Goal: Communication & Community: Answer question/provide support

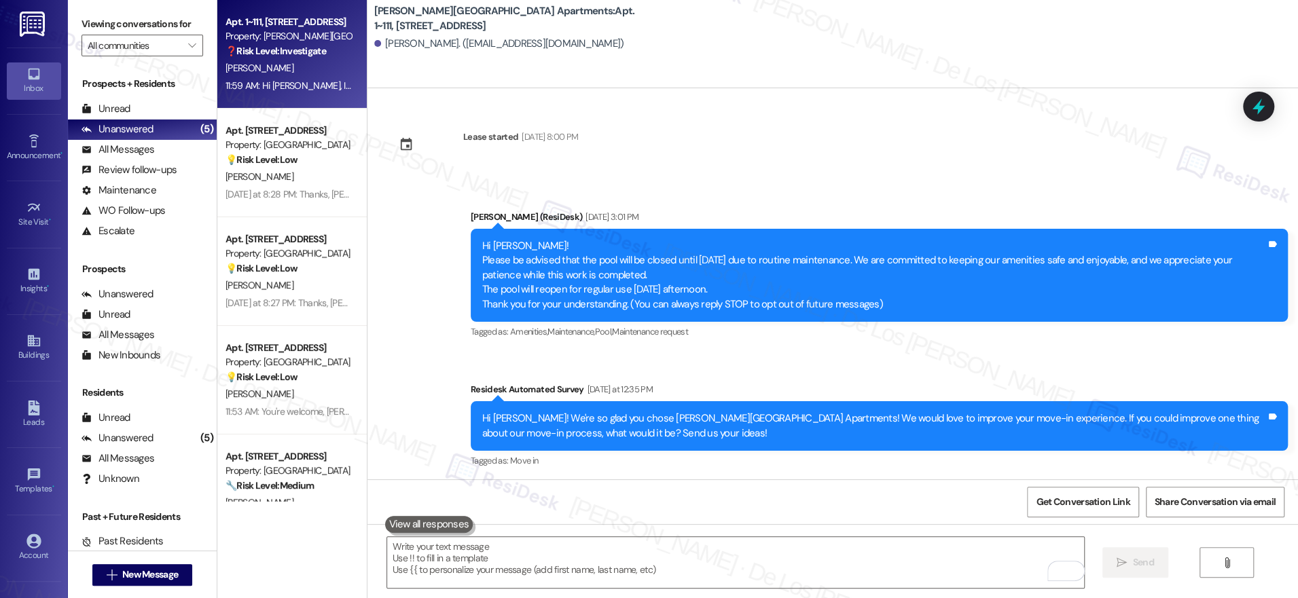
scroll to position [1283, 0]
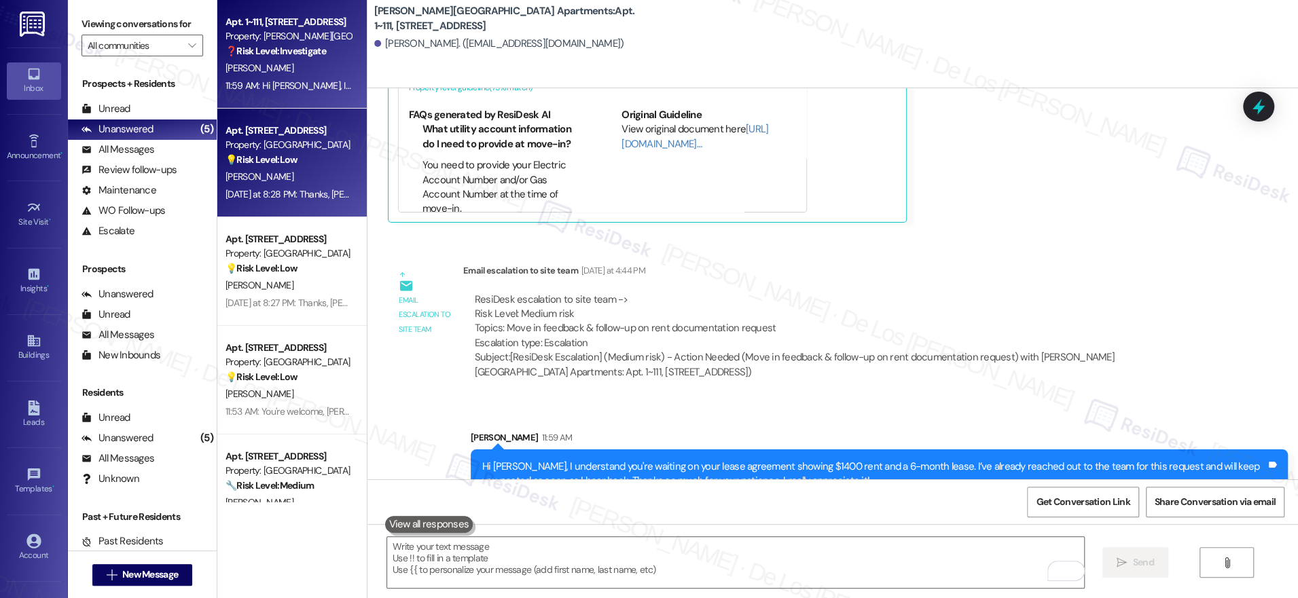
click at [259, 186] on div "[DATE] at 8:28 PM: Thanks, [PERSON_NAME]! We really appreciate you sharing this…" at bounding box center [288, 194] width 128 height 17
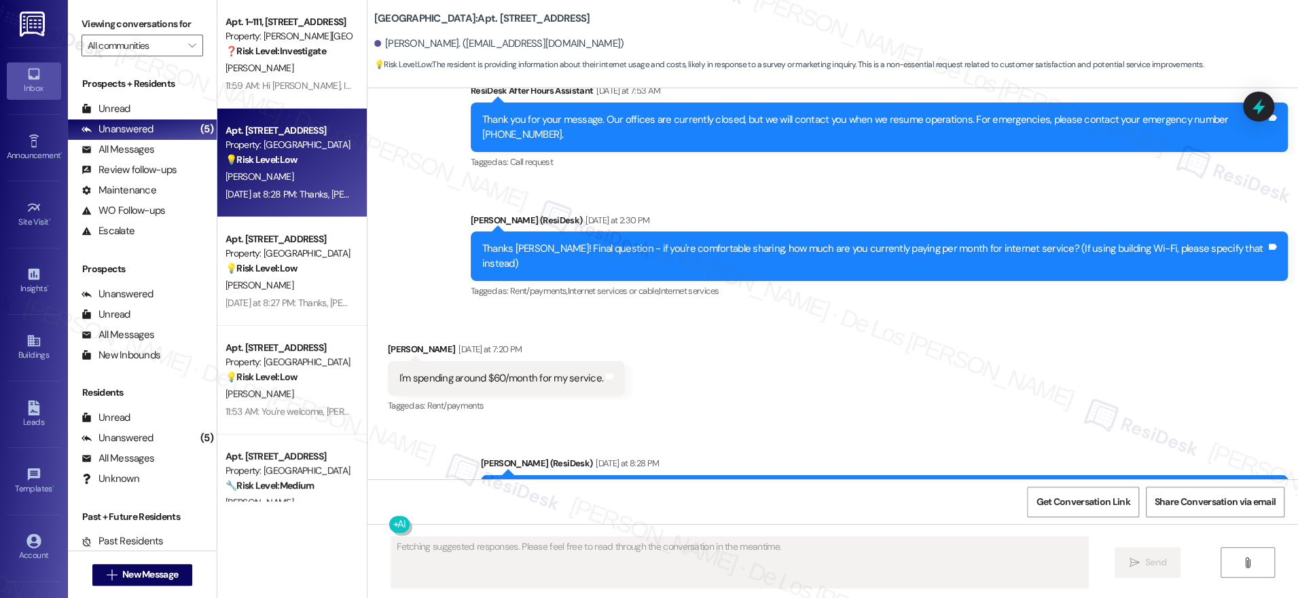
scroll to position [1844, 0]
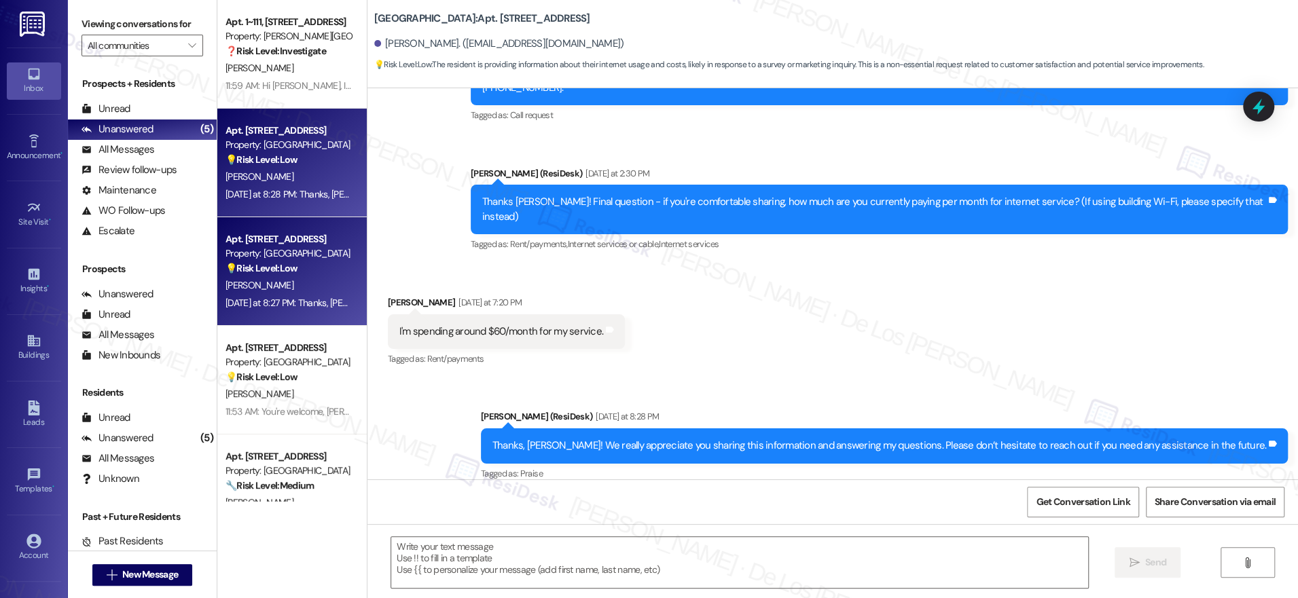
click at [242, 287] on span "[PERSON_NAME]" at bounding box center [259, 285] width 68 height 12
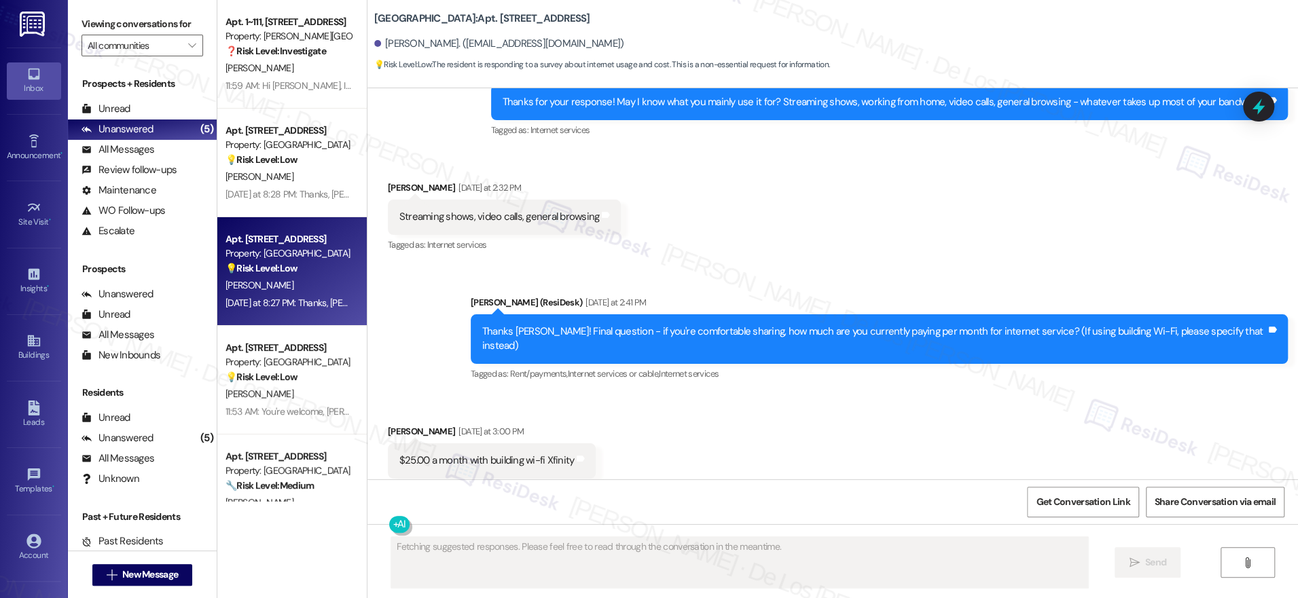
scroll to position [2888, 0]
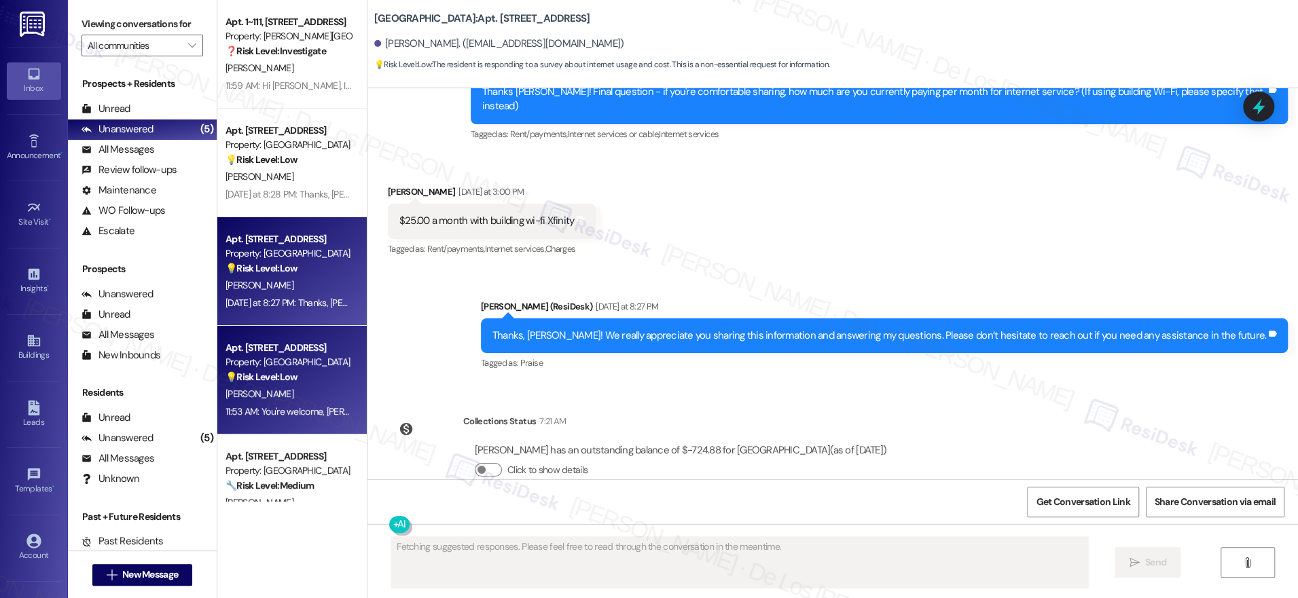
click at [312, 411] on div "11:53 AM: You're welcome, Cindy! I'm happy I could help. If you have any other …" at bounding box center [474, 411] width 498 height 12
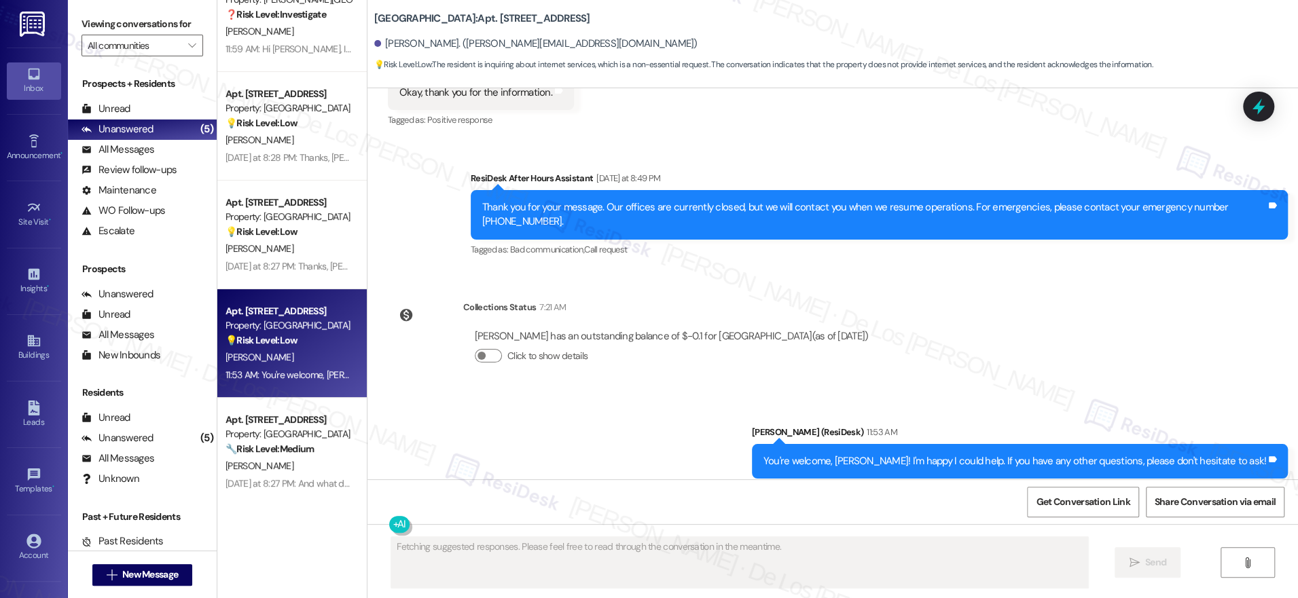
scroll to position [41, 0]
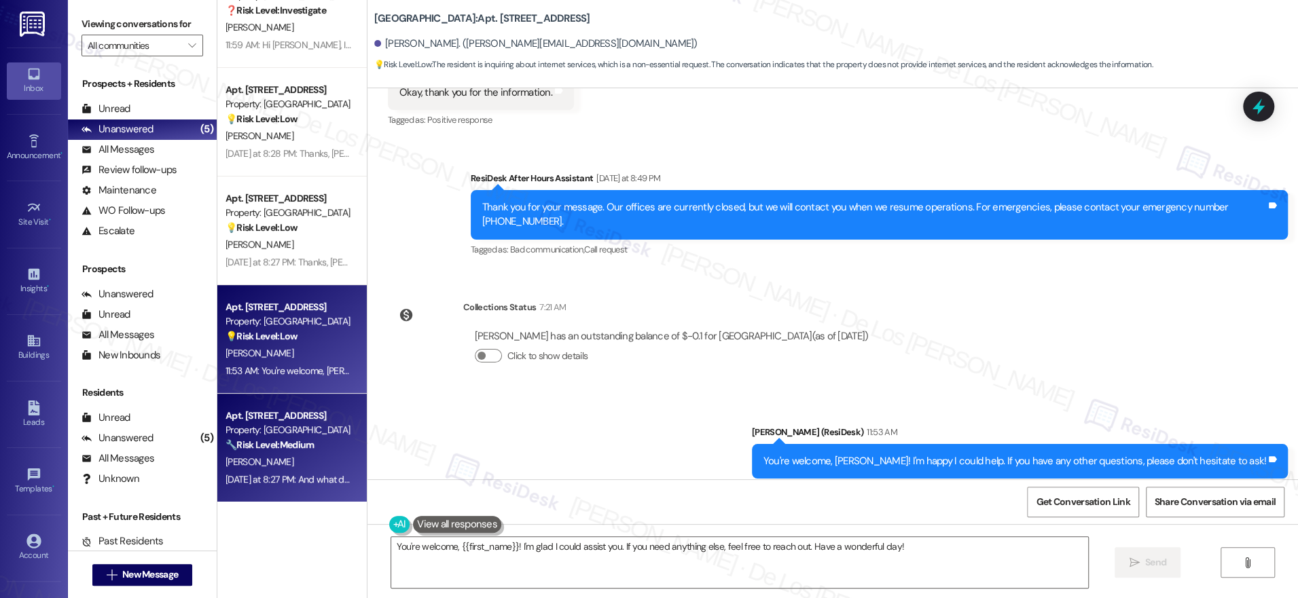
click at [269, 422] on div "Apt. [STREET_ADDRESS]" at bounding box center [288, 416] width 126 height 14
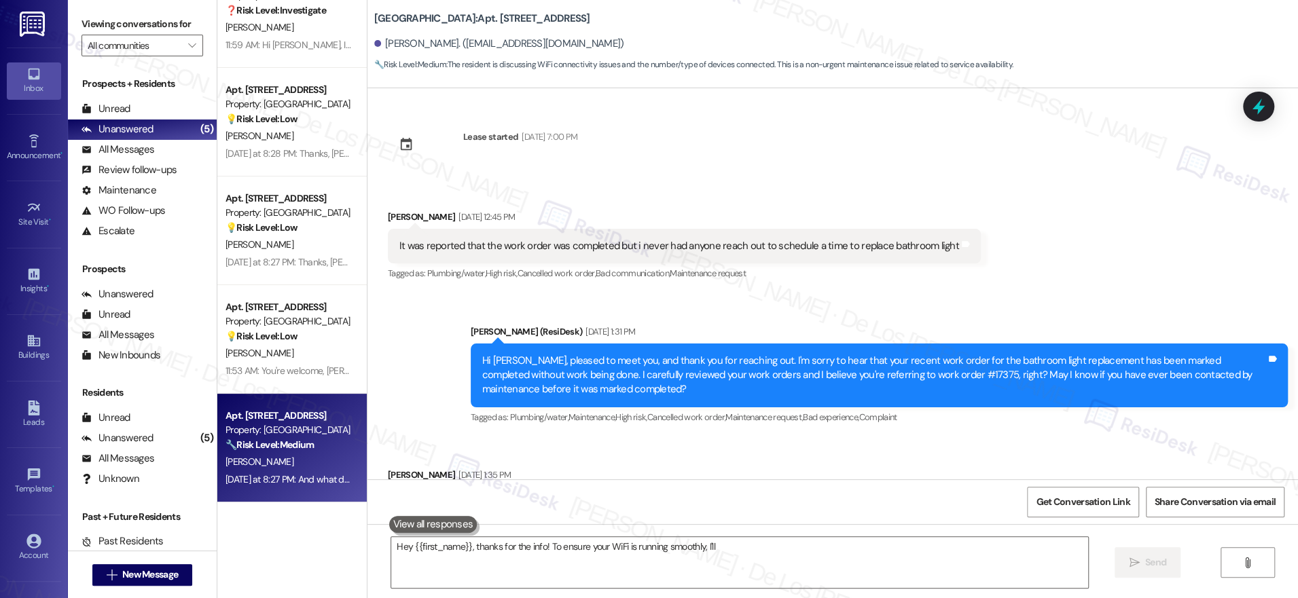
scroll to position [4509, 0]
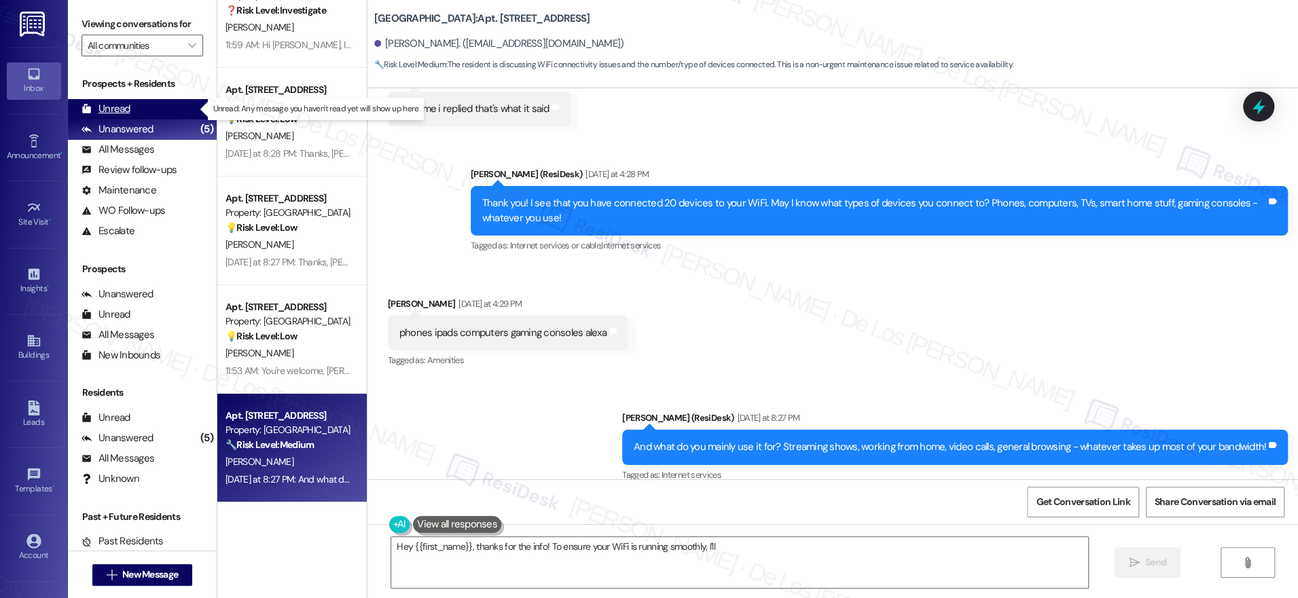
click at [154, 105] on div "Unread (0)" at bounding box center [142, 109] width 149 height 20
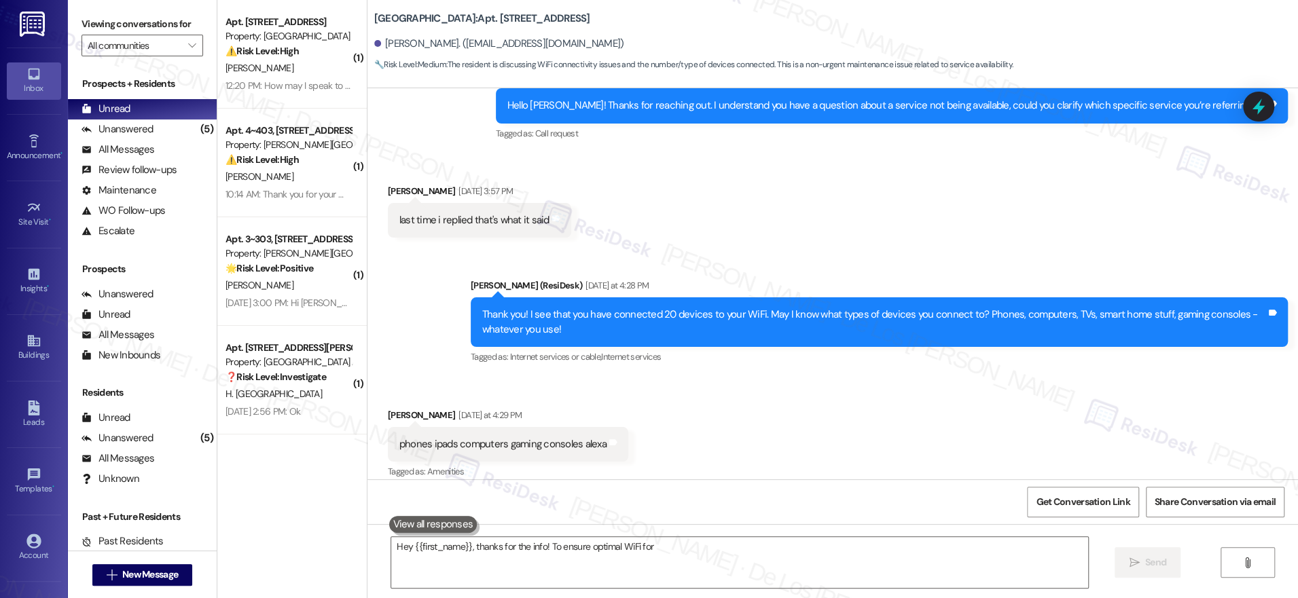
scroll to position [4394, 0]
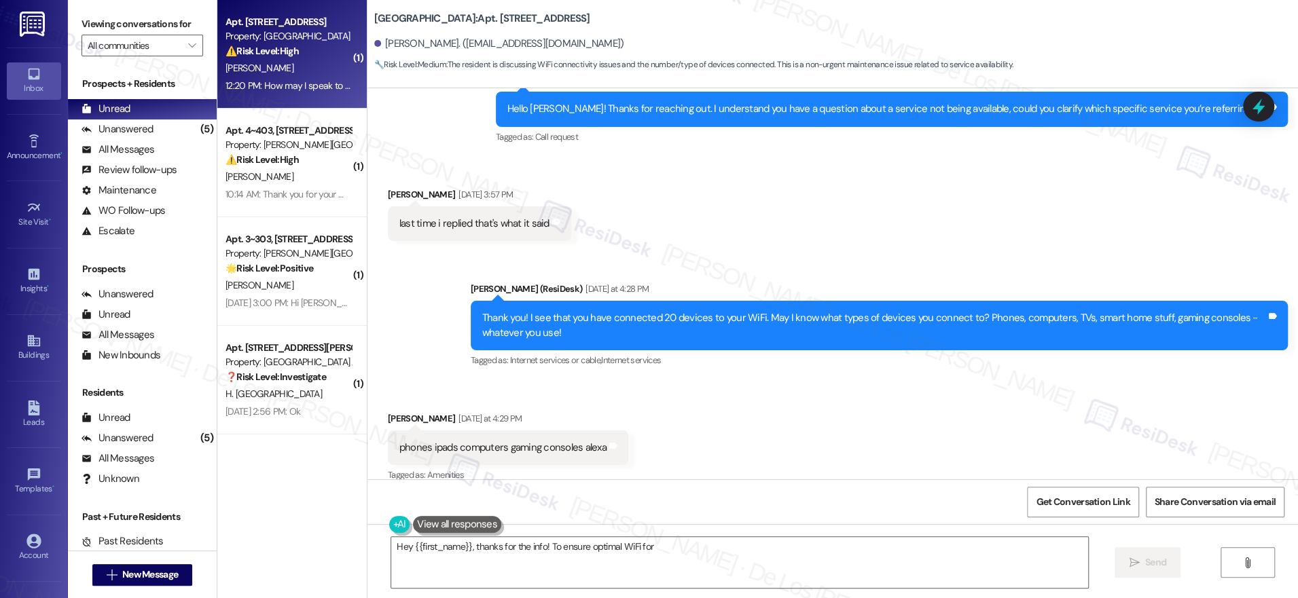
click at [297, 78] on div "12:20 PM: How may I speak to someone in the office on the phone 12:20 PM: How m…" at bounding box center [288, 85] width 128 height 17
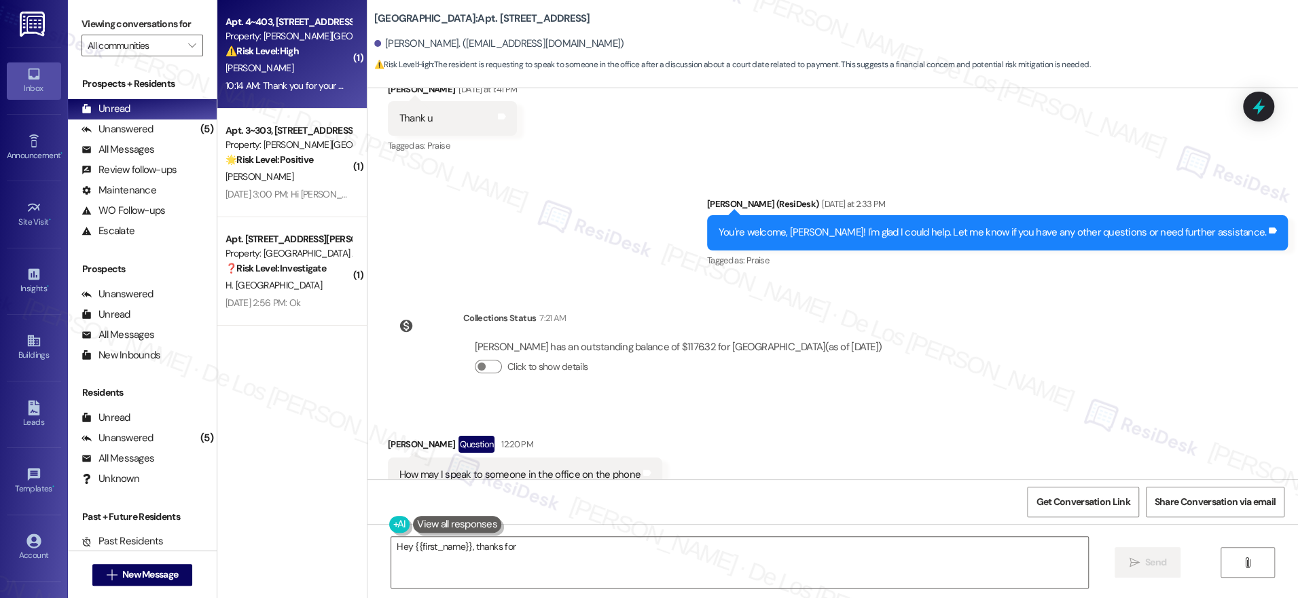
click at [296, 43] on div "Property: [PERSON_NAME][GEOGRAPHIC_DATA] Apartments" at bounding box center [288, 36] width 126 height 14
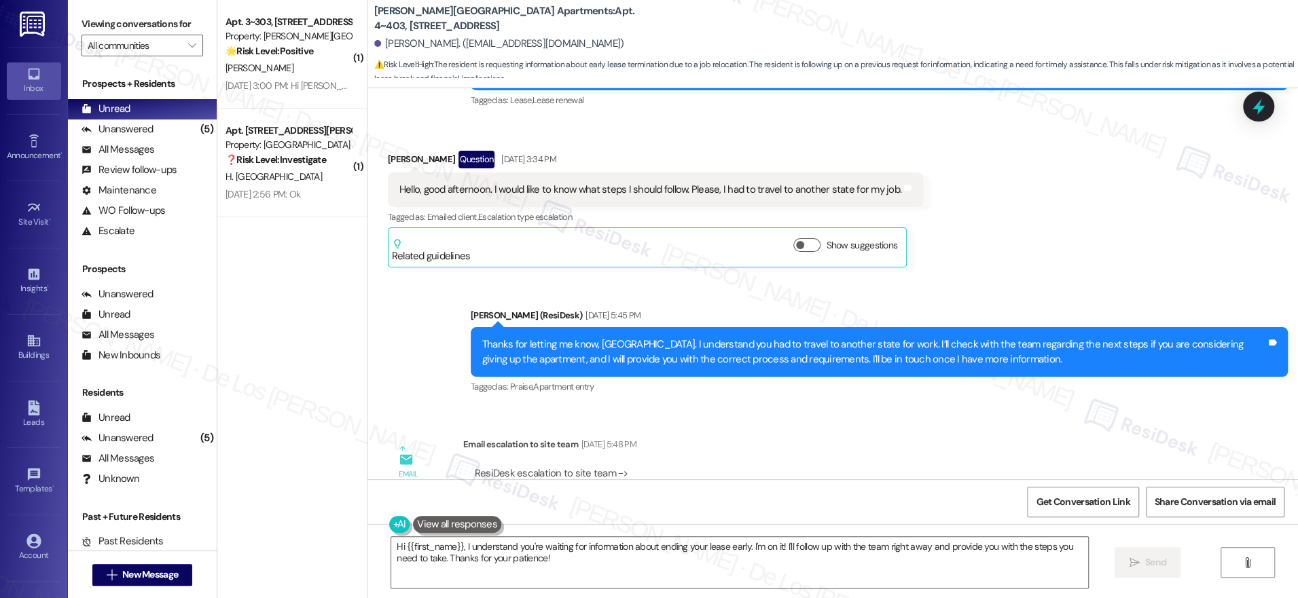
scroll to position [13650, 0]
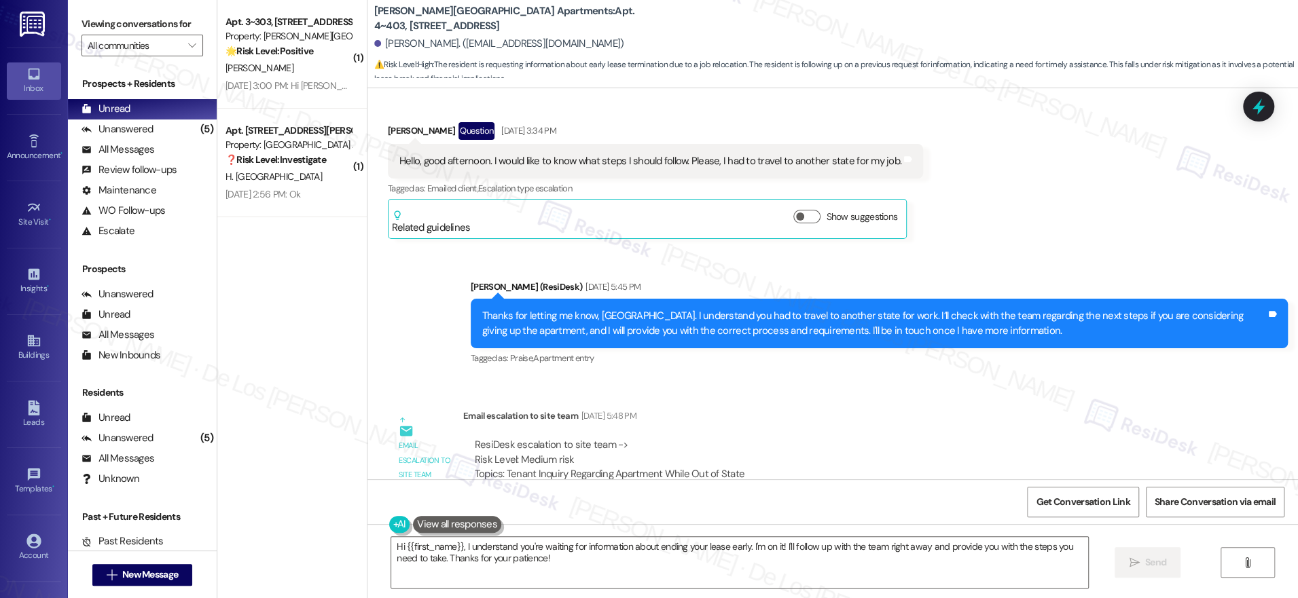
click at [683, 438] on div "ResiDesk escalation to site team -> Risk Level: Medium risk Topics: Tenant Inqu…" at bounding box center [834, 467] width 718 height 58
copy div "Topics: Tenant Inquiry Regarding Apartment While Out of State"
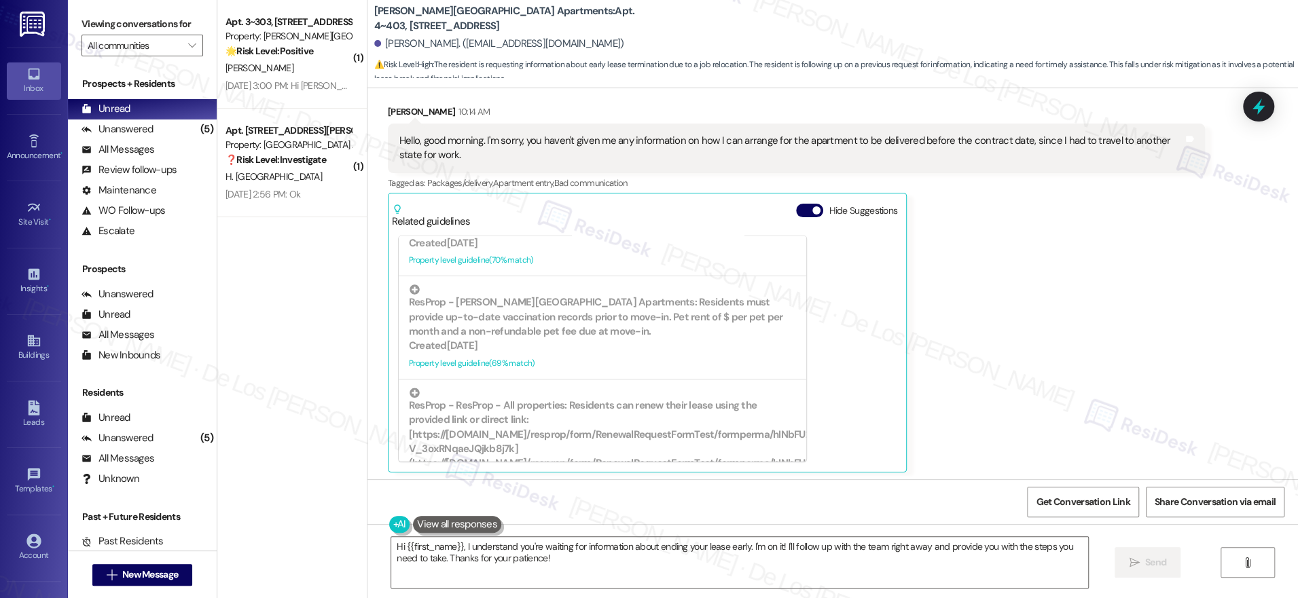
scroll to position [14019, 0]
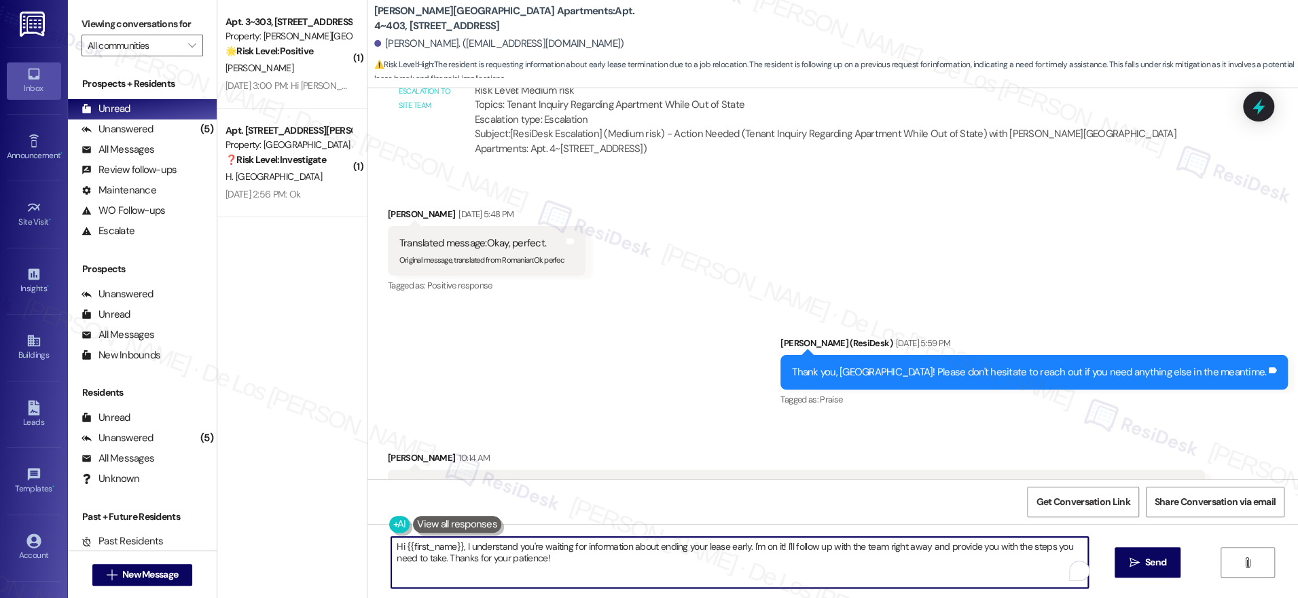
drag, startPoint x: 454, startPoint y: 545, endPoint x: 558, endPoint y: 568, distance: 107.1
click at [558, 568] on textarea "Hi {{first_name}}, I understand you're waiting for information about ending you…" at bounding box center [739, 562] width 697 height 51
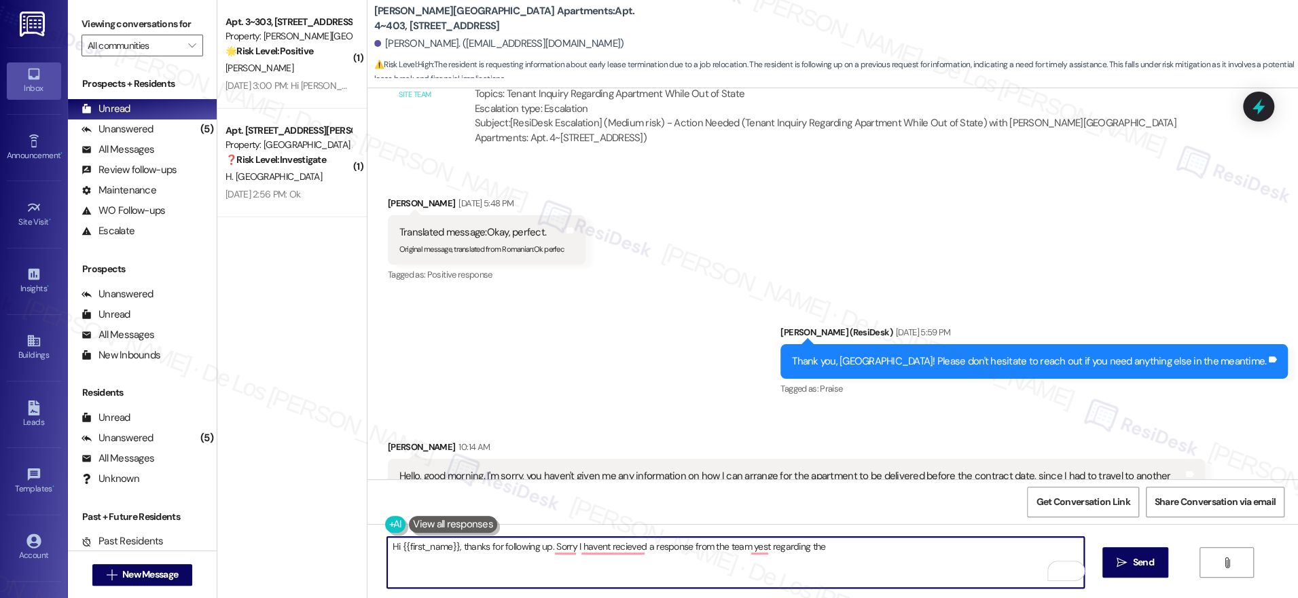
scroll to position [14212, 0]
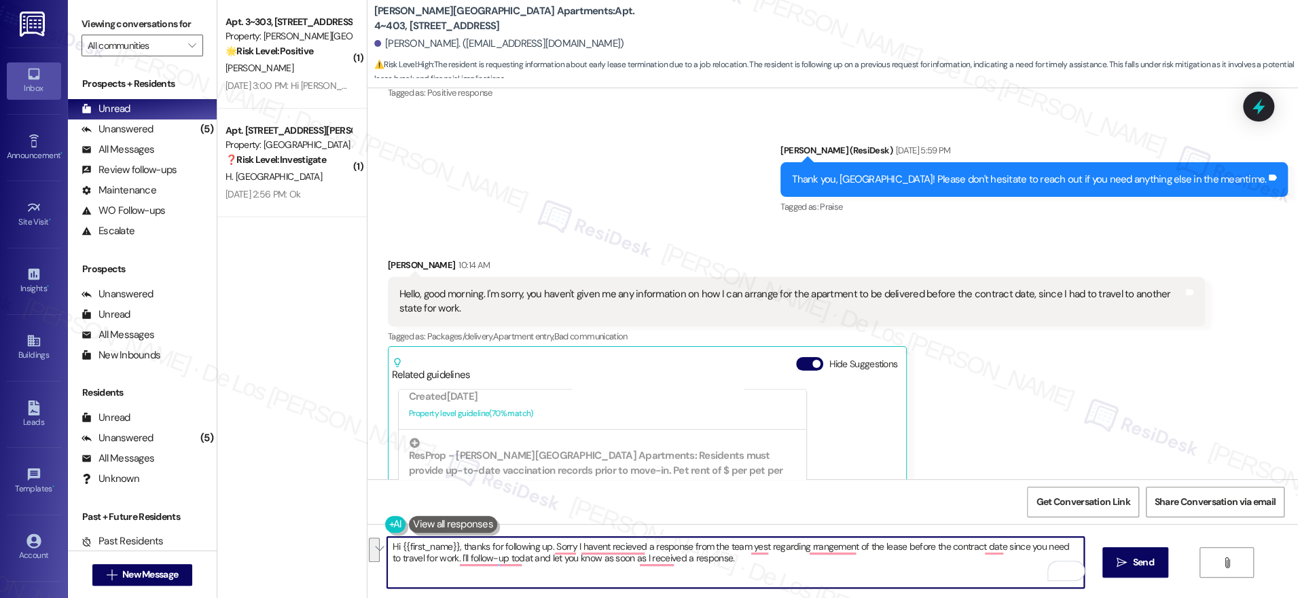
paste textarea "checking in. I haven’t heard back from the team yet regarding arranging the lea…"
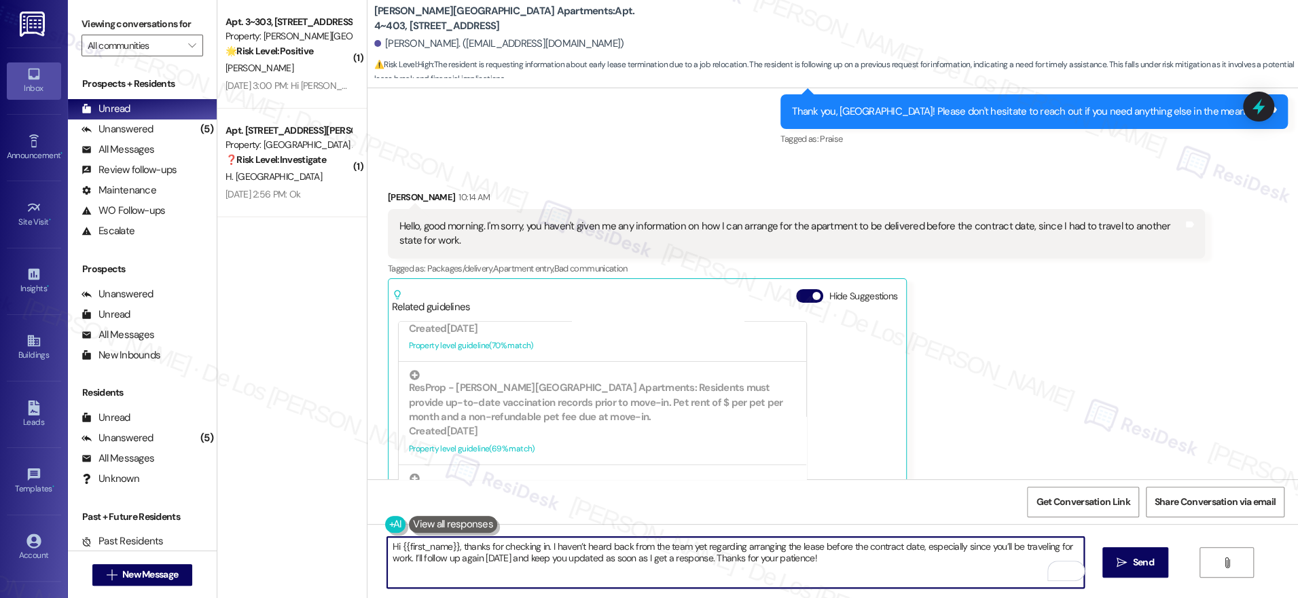
scroll to position [14427, 0]
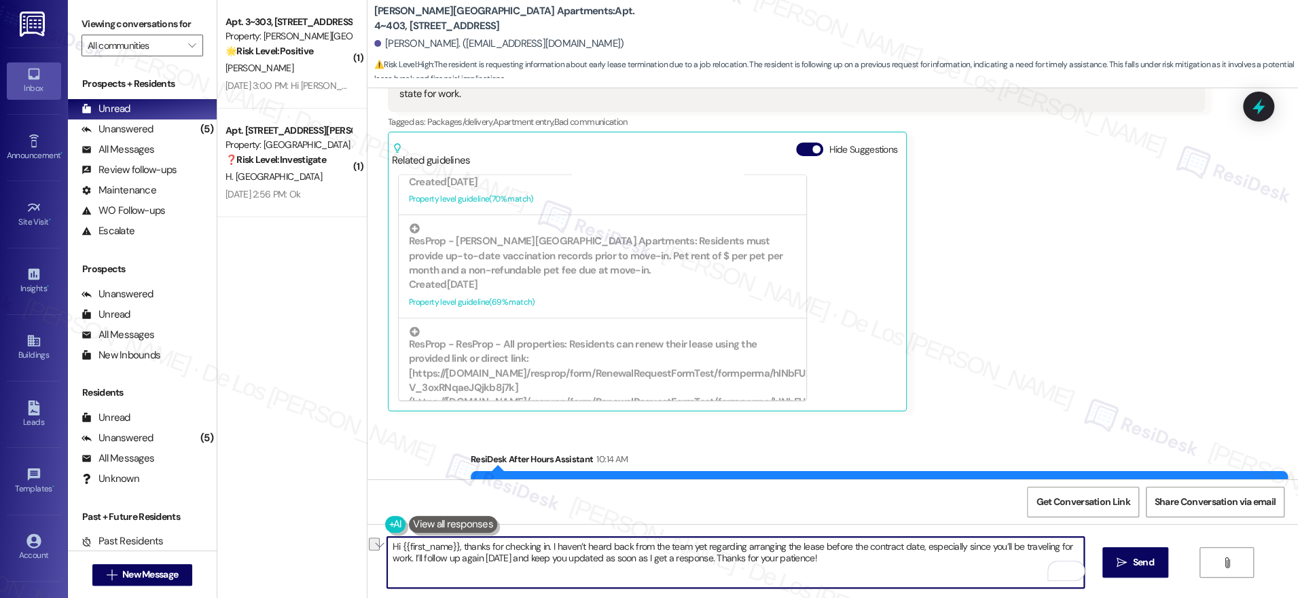
drag, startPoint x: 915, startPoint y: 547, endPoint x: 977, endPoint y: 549, distance: 61.8
click at [974, 548] on textarea "Hi {{first_name}}, thanks for checking in. I haven’t heard back from the team y…" at bounding box center [735, 562] width 697 height 51
click at [944, 568] on textarea "Hi {{first_name}}, thanks for checking in. I haven’t heard back from the team y…" at bounding box center [735, 562] width 697 height 51
type textarea "Hi {{first_name}}, thanks for checking in. I haven’t heard back from the team y…"
click at [1144, 558] on span "Send" at bounding box center [1143, 562] width 21 height 14
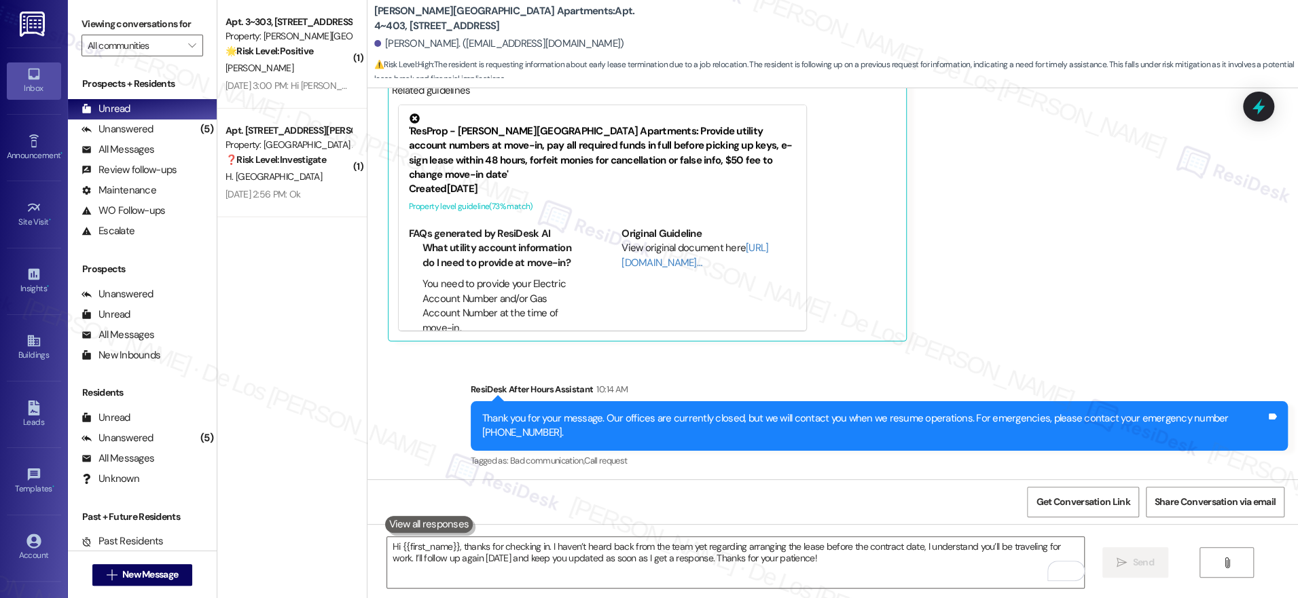
scroll to position [14537, 0]
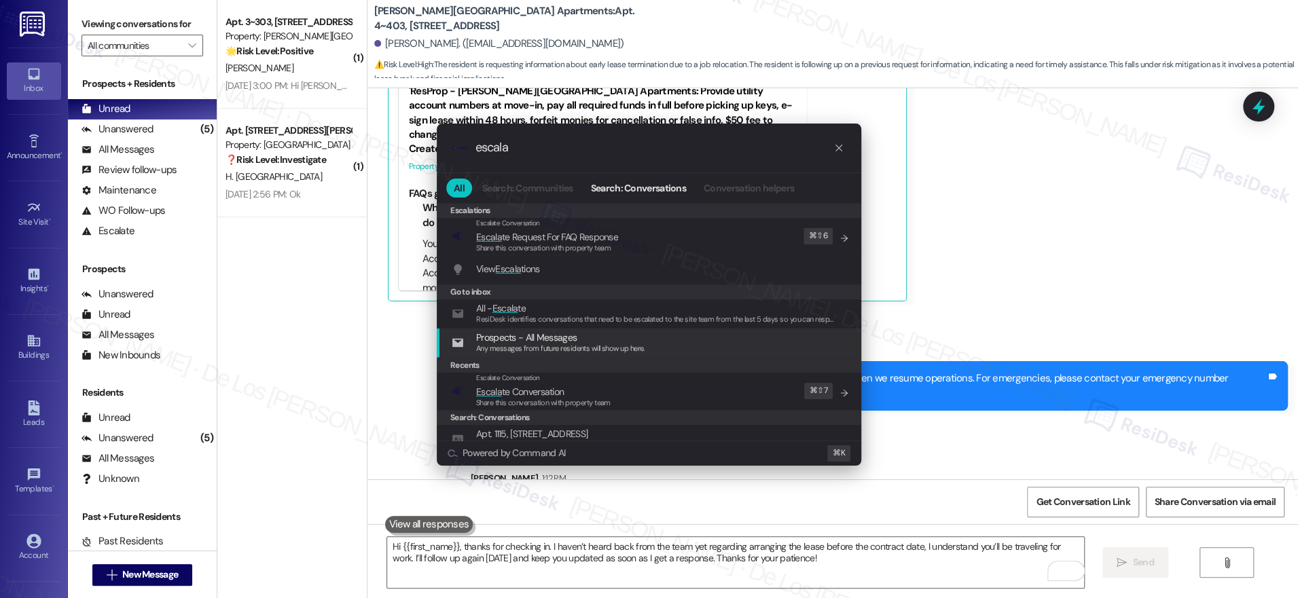
click at [959, 236] on div ".cls-1{fill:#0a055f;}.cls-2{fill:#0cc4c4;} resideskLogoBlueOrange escala All Se…" at bounding box center [649, 299] width 1298 height 598
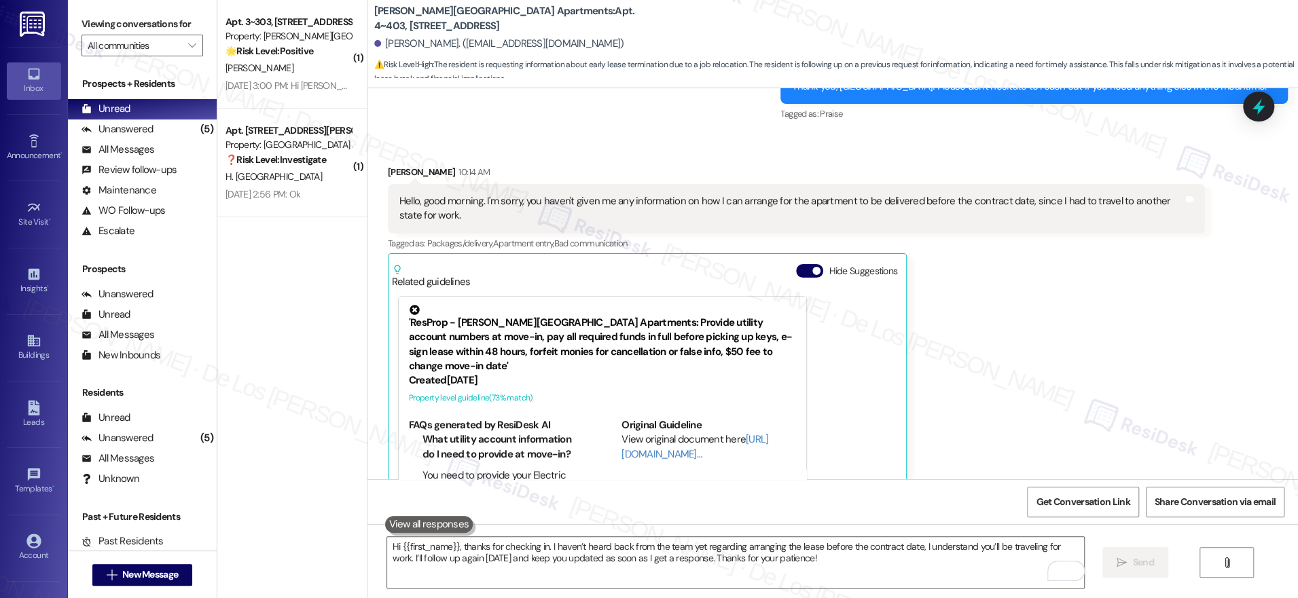
scroll to position [14304, 0]
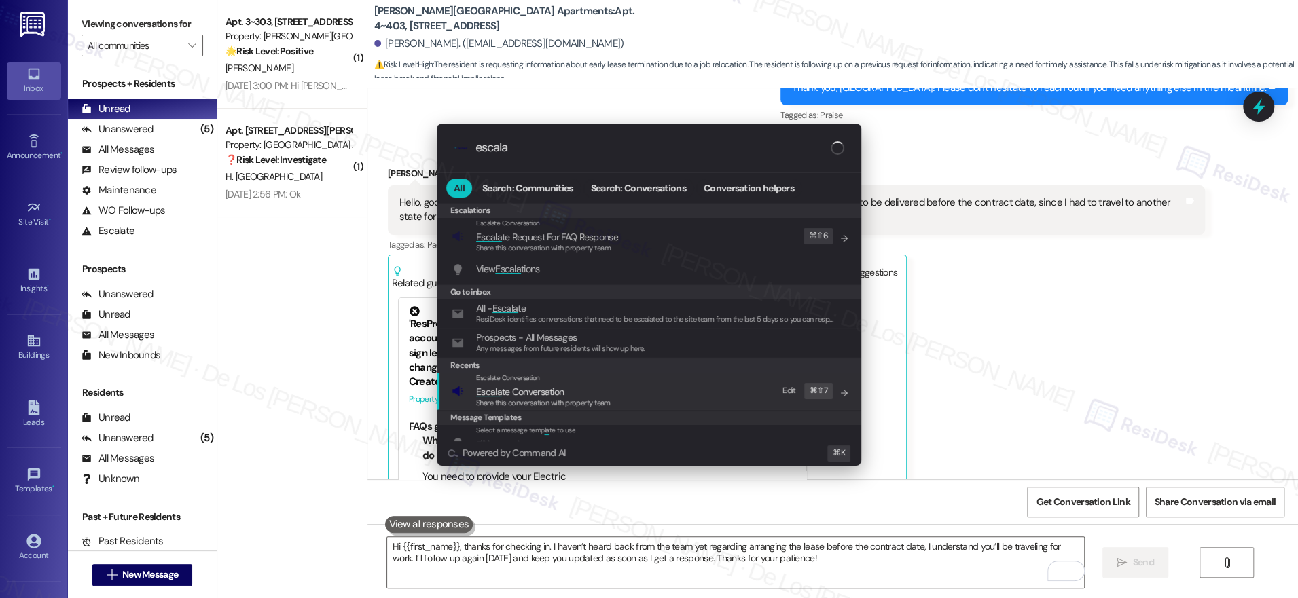
type input "escala"
click at [679, 392] on div "Escalate Conversation Escala te Conversation Share this conversation with prope…" at bounding box center [650, 391] width 397 height 37
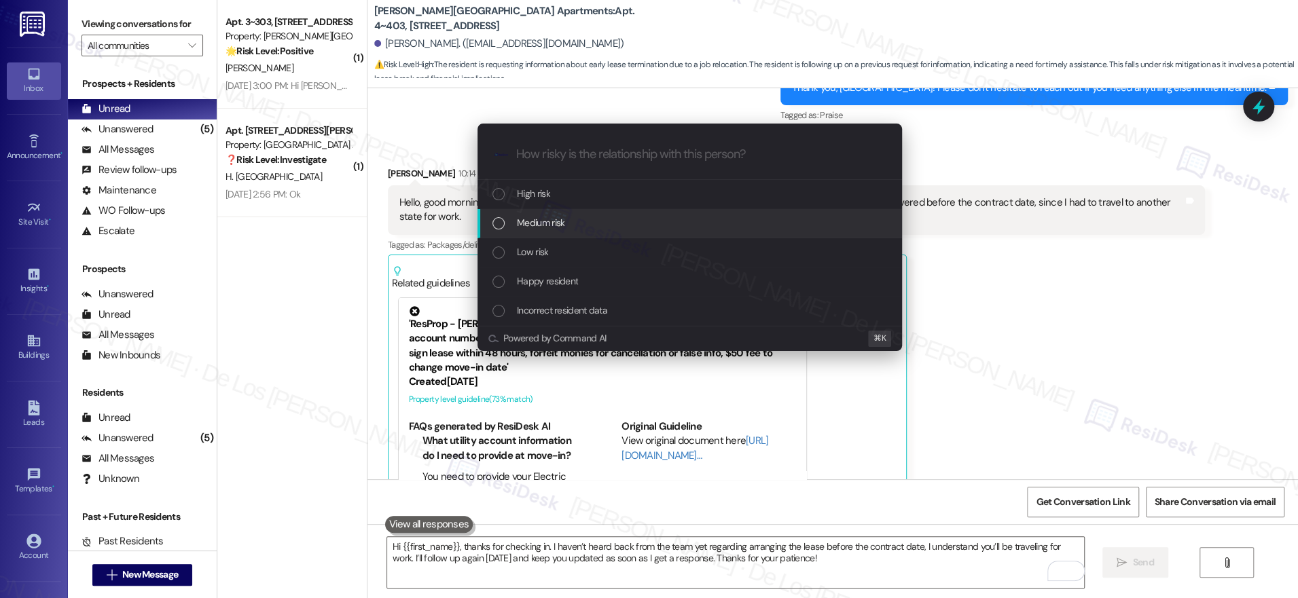
click at [608, 228] on div "Medium risk" at bounding box center [690, 222] width 397 height 15
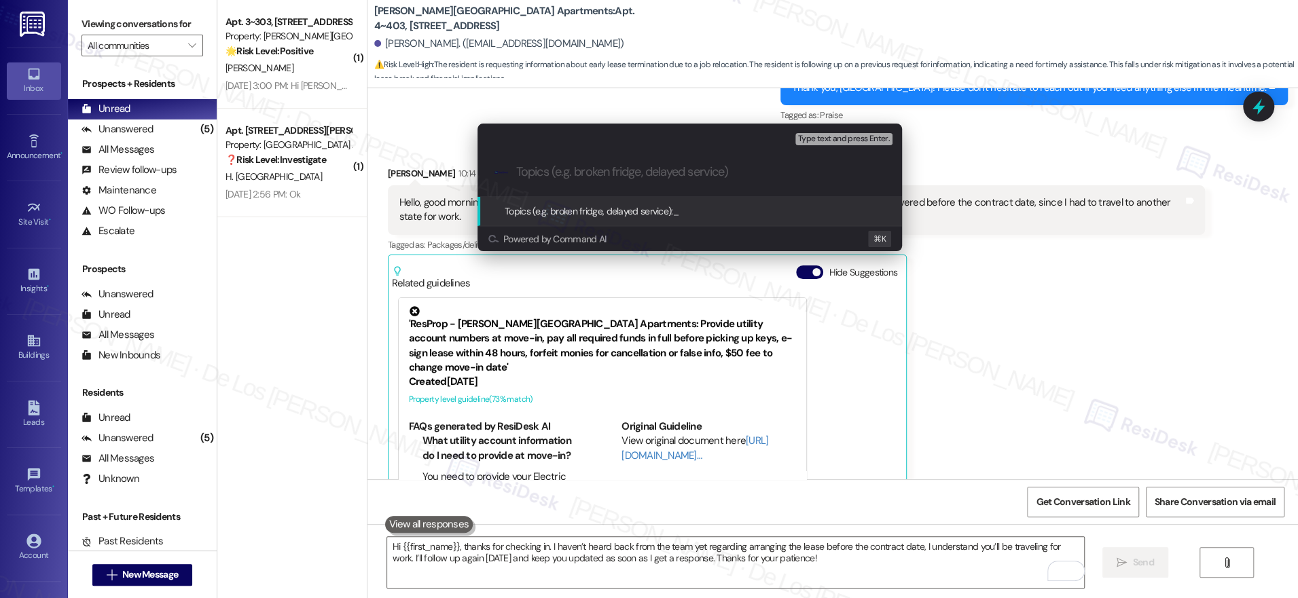
type input "L"
type input "Ending the lease early inquiry - traveling to another state for work"
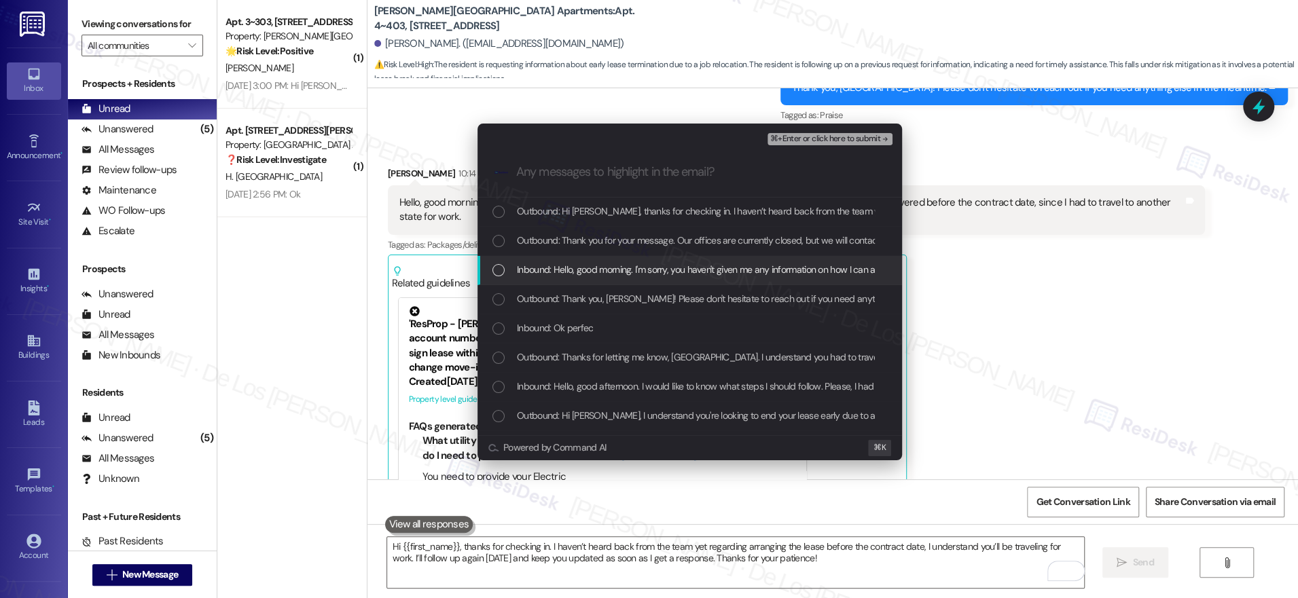
click at [622, 270] on span "Inbound: Hello, good morning. I'm sorry, you haven't given me any information o…" at bounding box center [916, 269] width 799 height 15
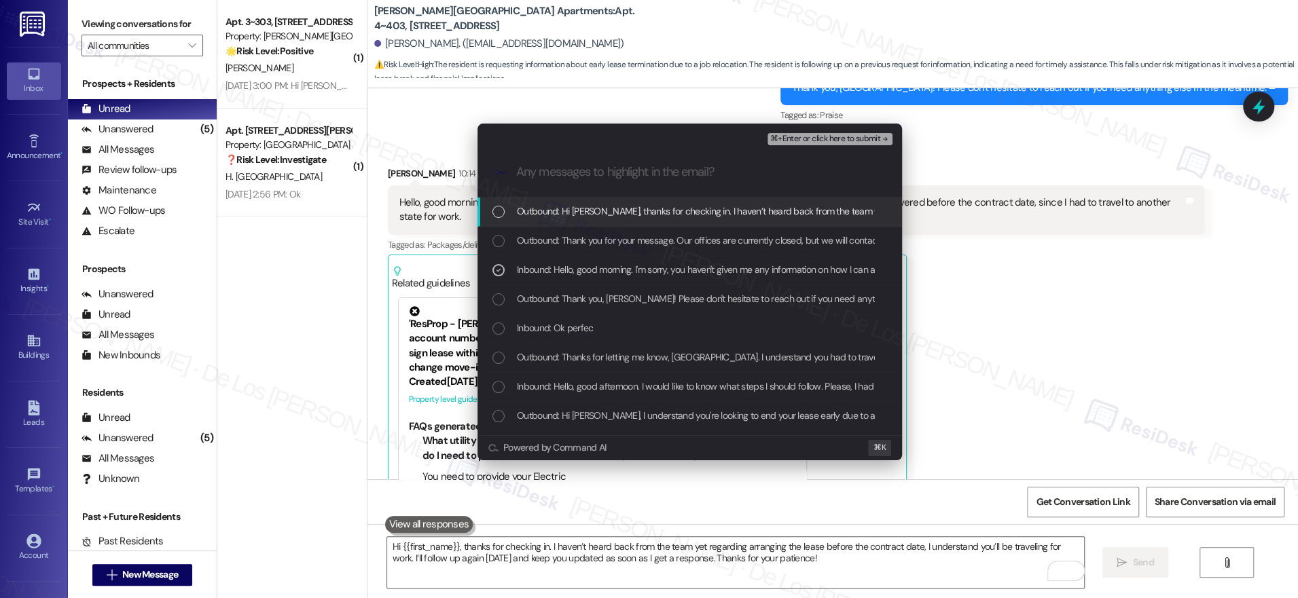
click at [807, 136] on span "⌘+Enter or click here to submit" at bounding box center [825, 139] width 110 height 10
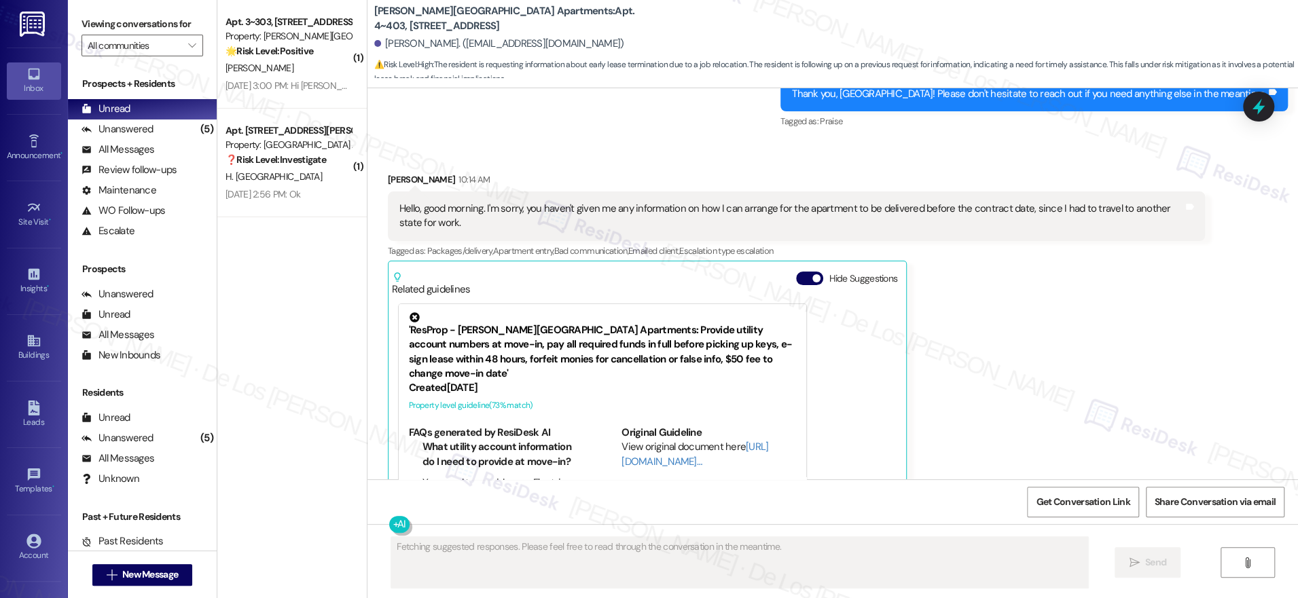
scroll to position [14556, 0]
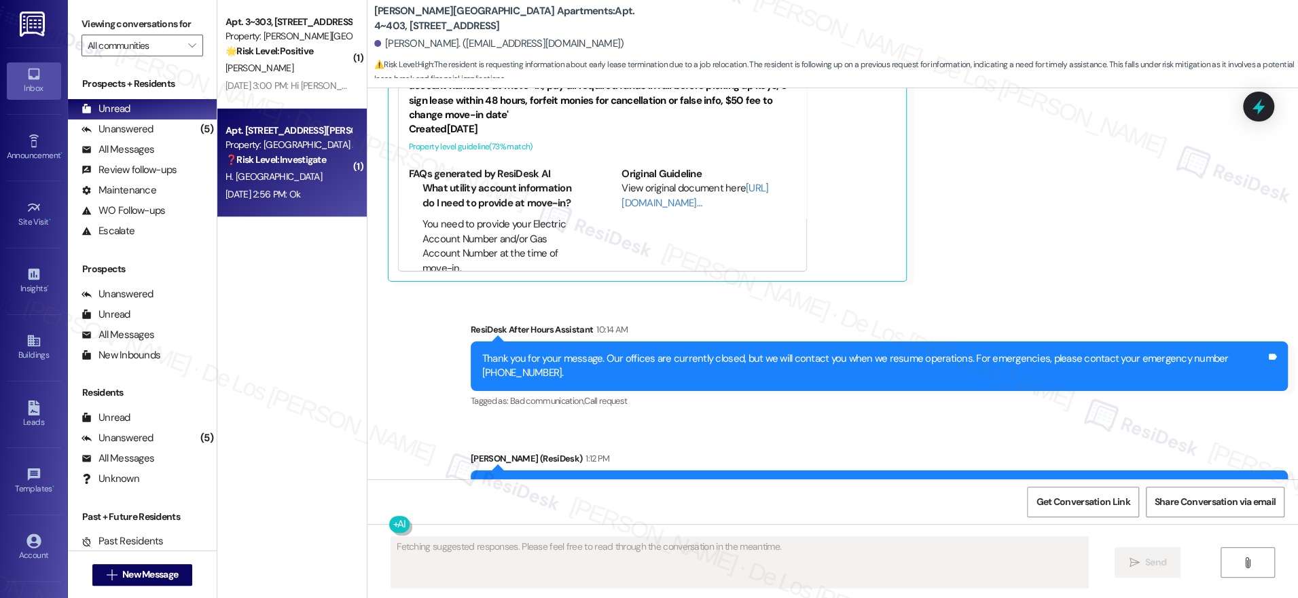
click at [316, 159] on div "❓ Risk Level: Investigate" at bounding box center [288, 160] width 126 height 14
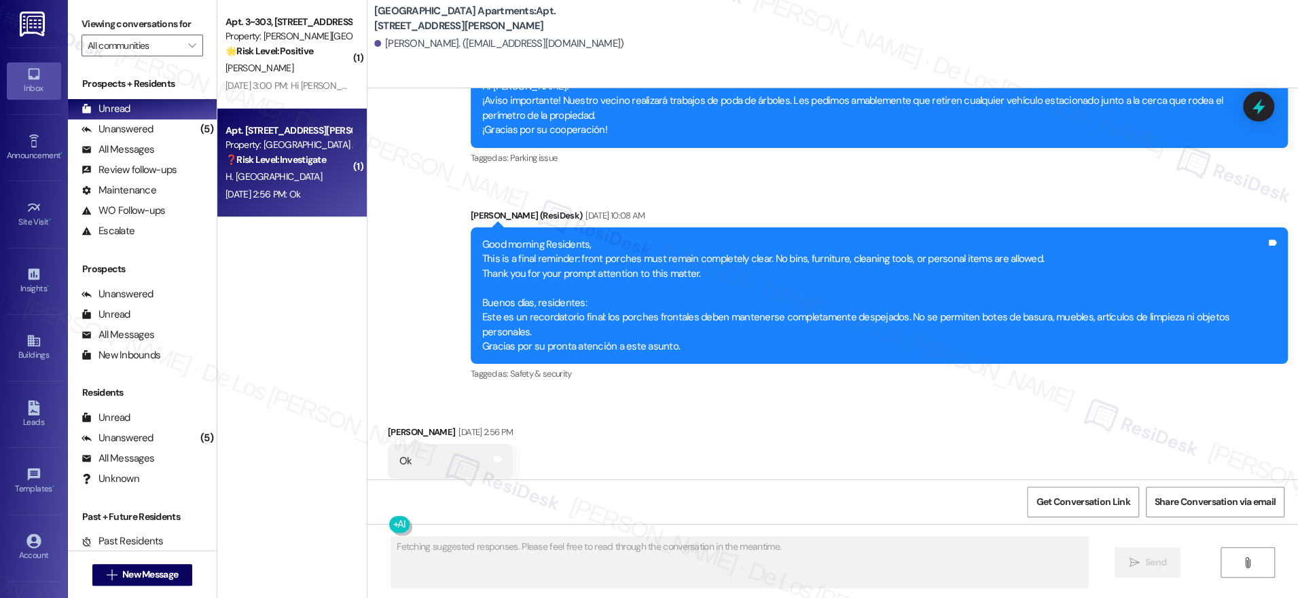
scroll to position [5117, 0]
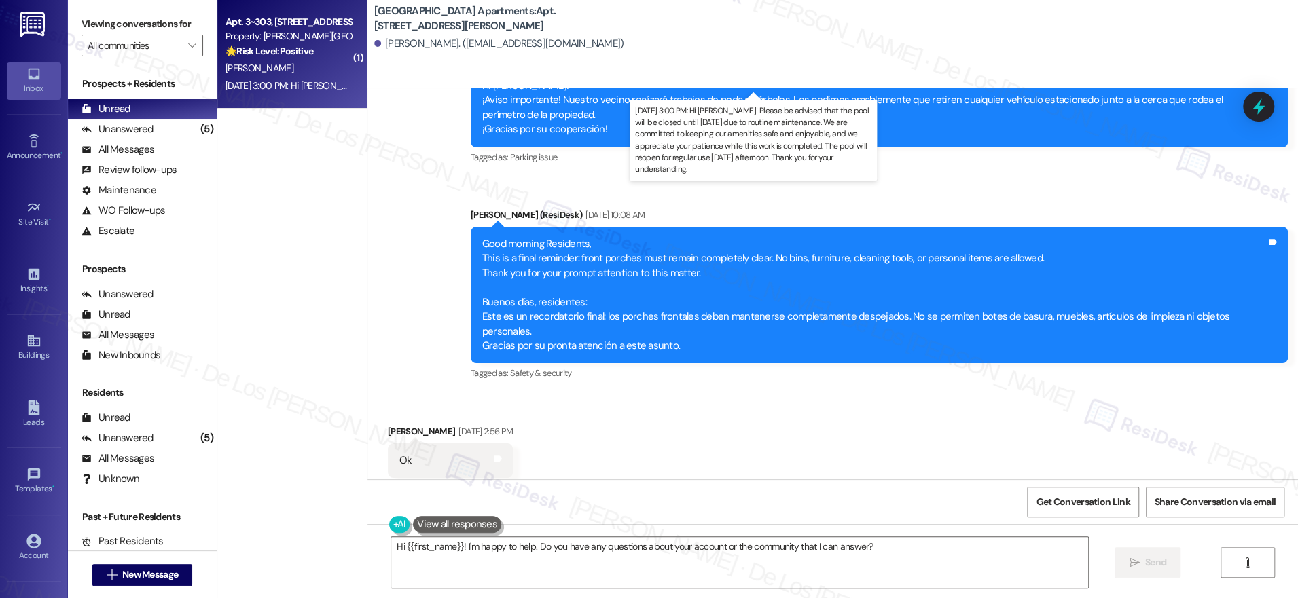
click at [297, 81] on div "Aug 25, 2025 at 3:00 PM: Hi Jasmine! Please be advised that the pool will be cl…" at bounding box center [892, 85] width 1334 height 12
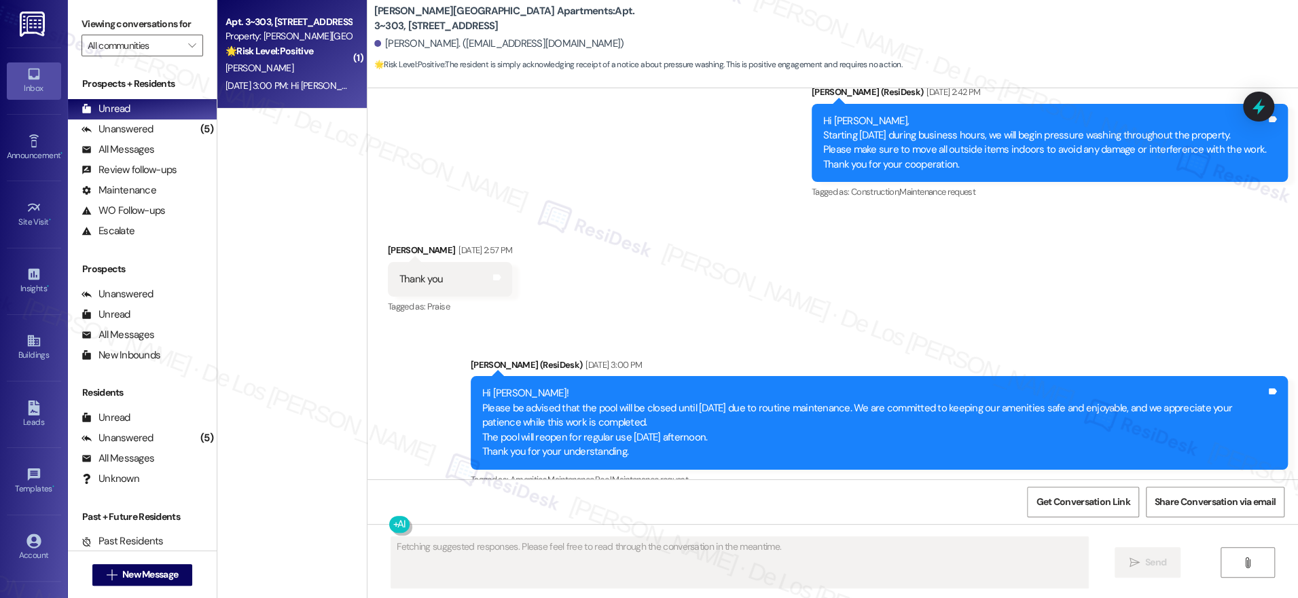
scroll to position [816, 0]
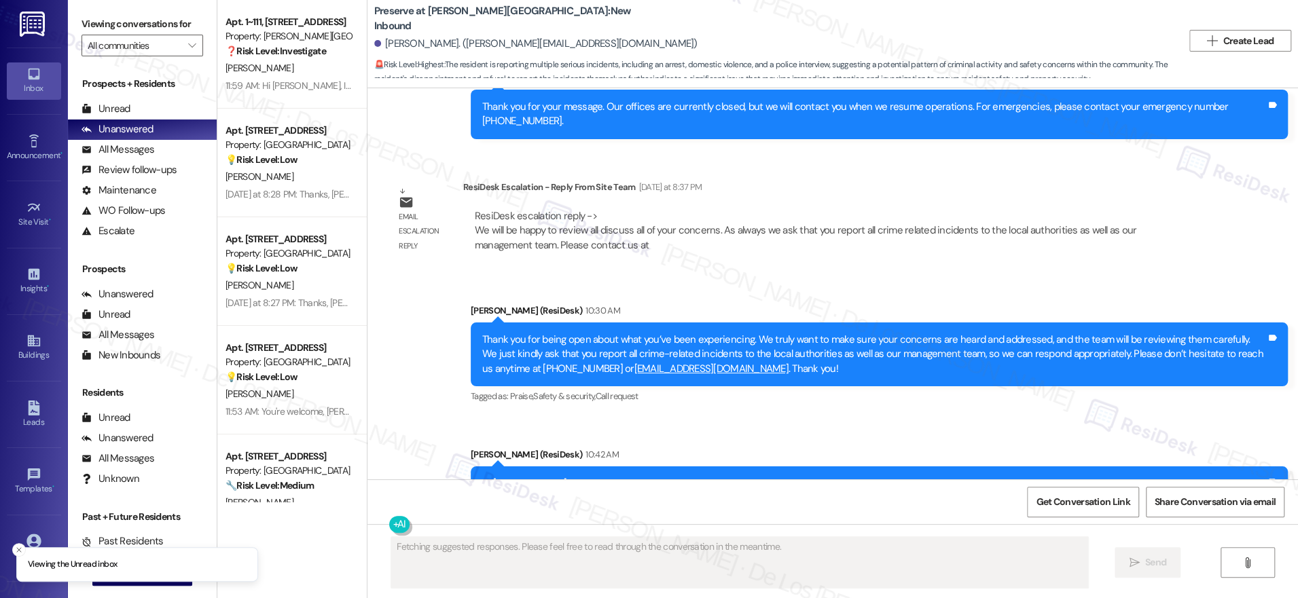
scroll to position [12038, 0]
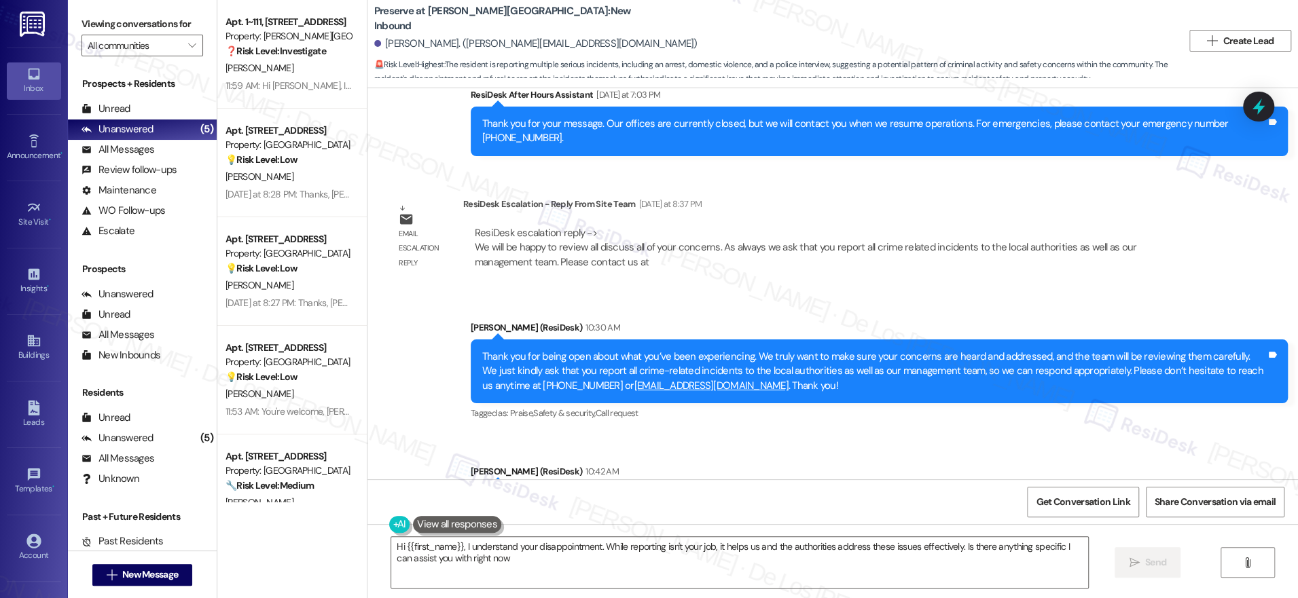
type textarea "Hi {{first_name}}, I understand your disappointment. While reporting isn't your…"
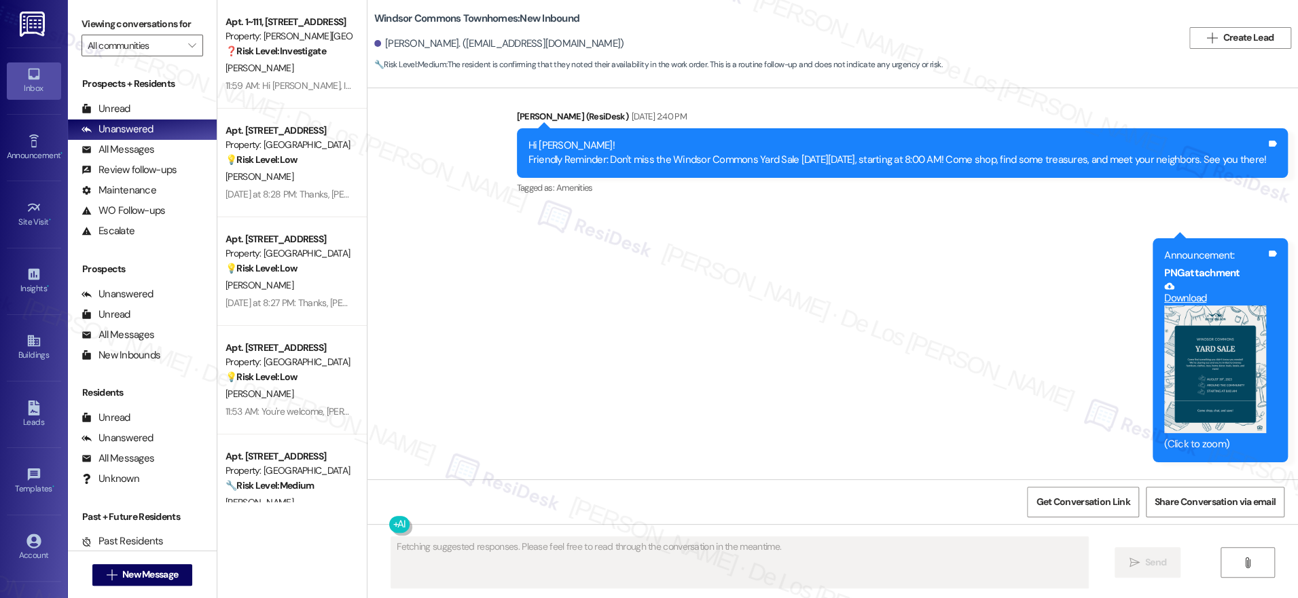
scroll to position [17464, 0]
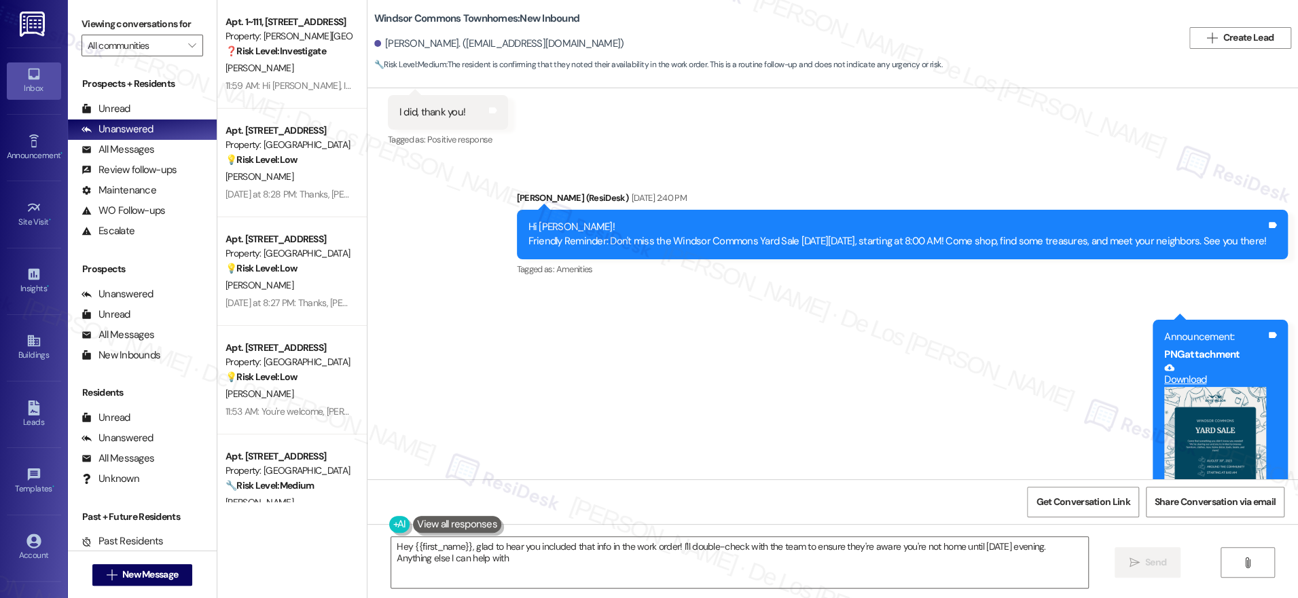
type textarea "Hey {{first_name}}, glad to hear you included that info in the work order! I'll…"
